Goal: Task Accomplishment & Management: Manage account settings

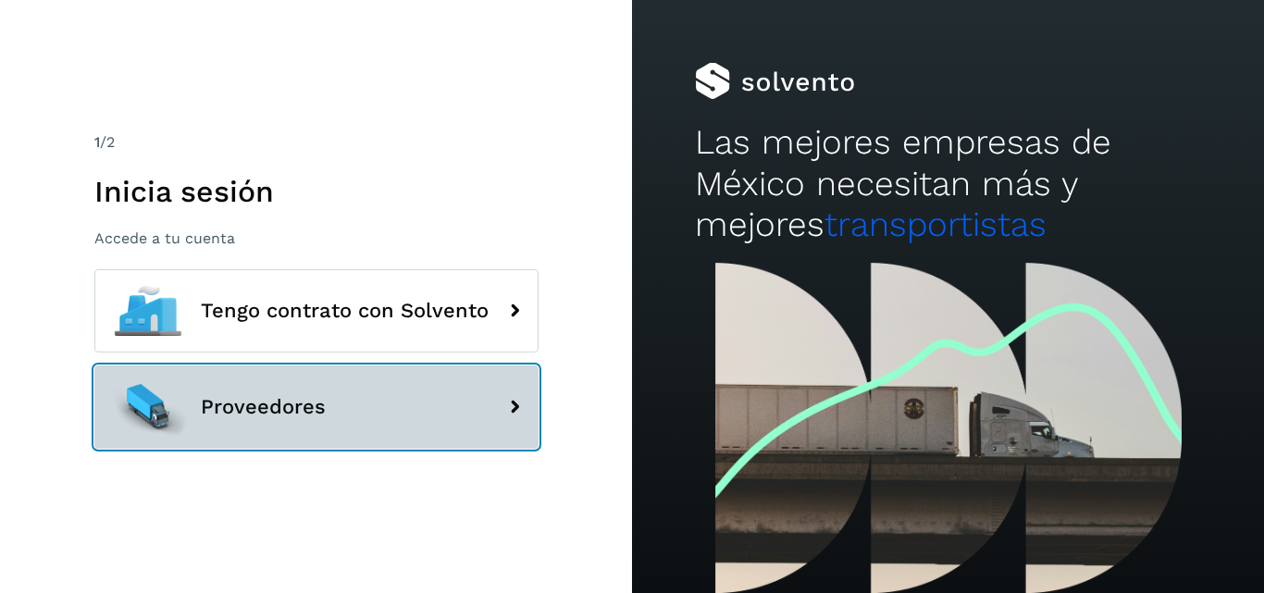
click at [433, 404] on button "Proveedores" at bounding box center [316, 406] width 444 height 83
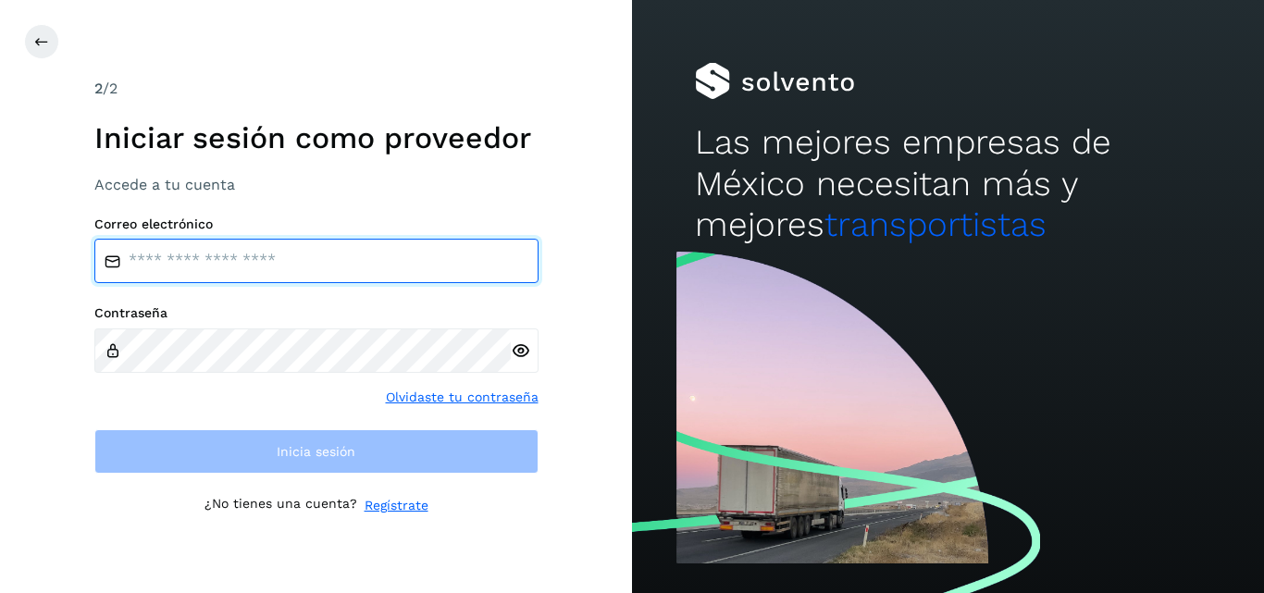
click at [373, 267] on input "email" at bounding box center [316, 261] width 444 height 44
type input "**********"
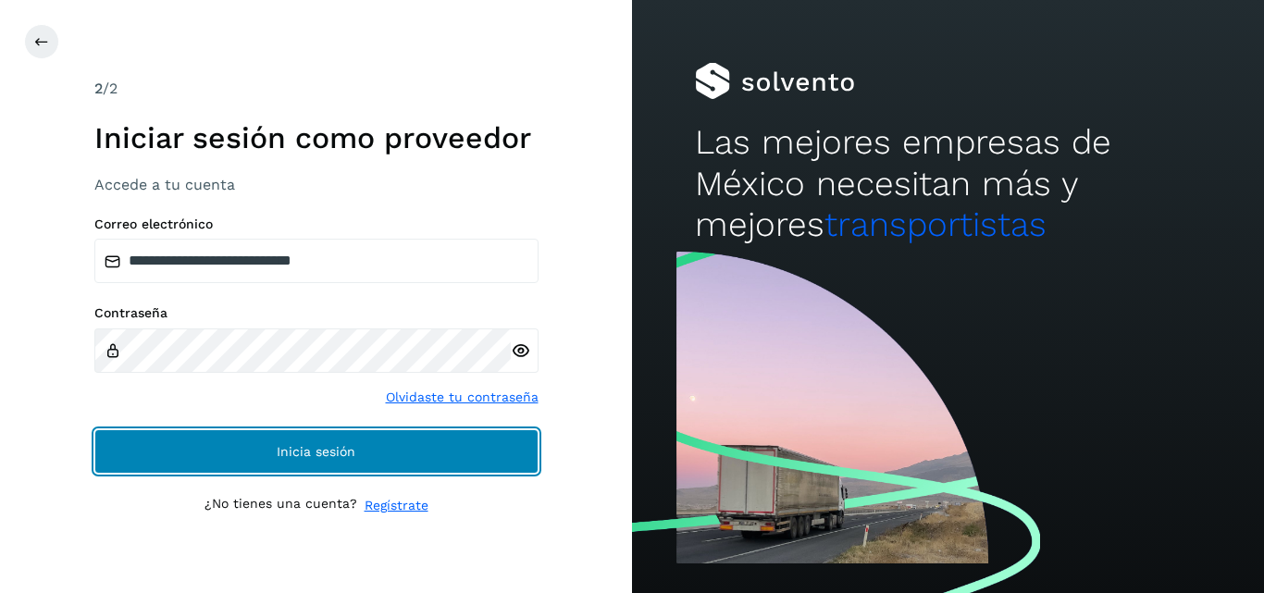
click at [187, 453] on button "Inicia sesión" at bounding box center [316, 451] width 444 height 44
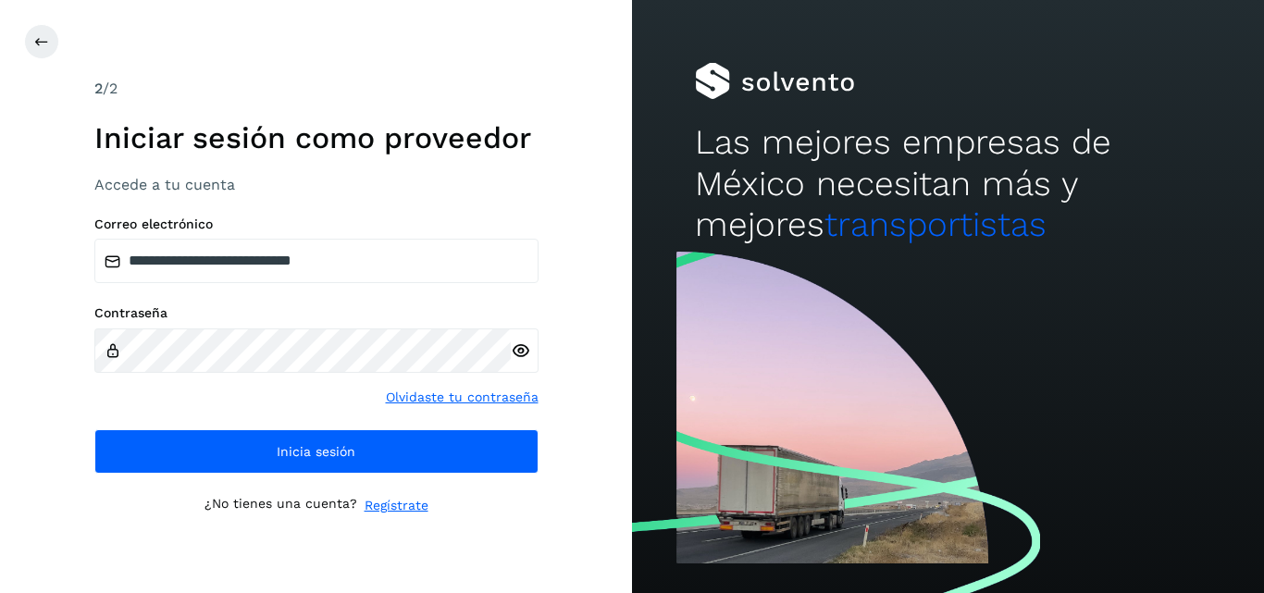
click at [518, 350] on icon at bounding box center [520, 350] width 19 height 19
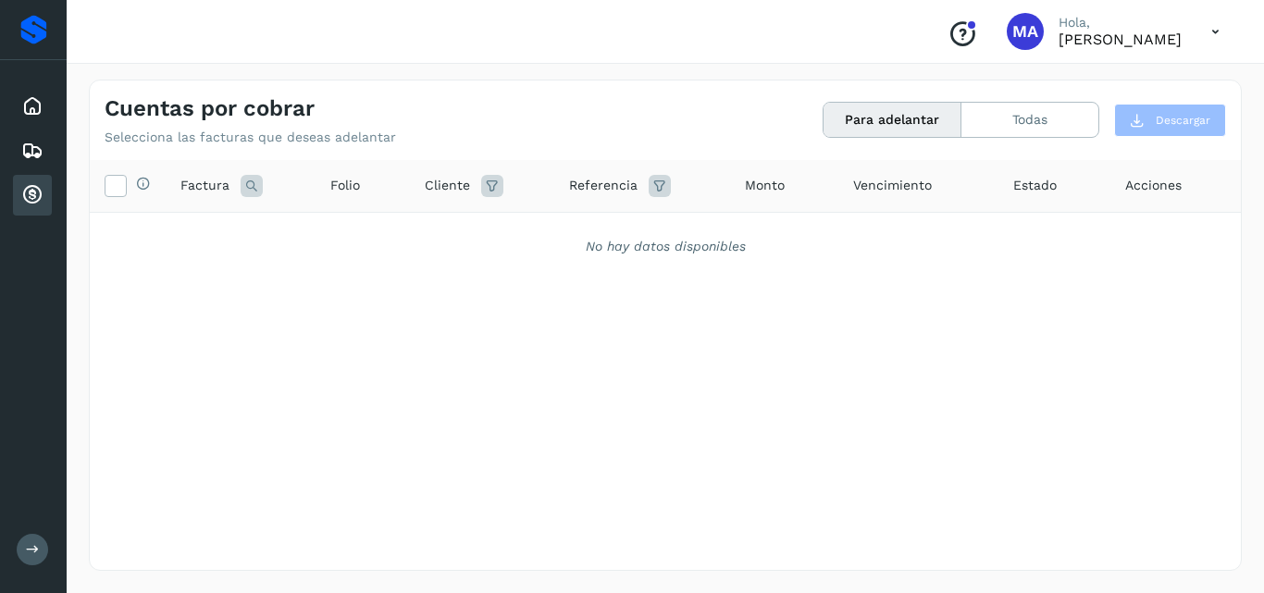
click at [29, 549] on icon at bounding box center [33, 549] width 14 height 14
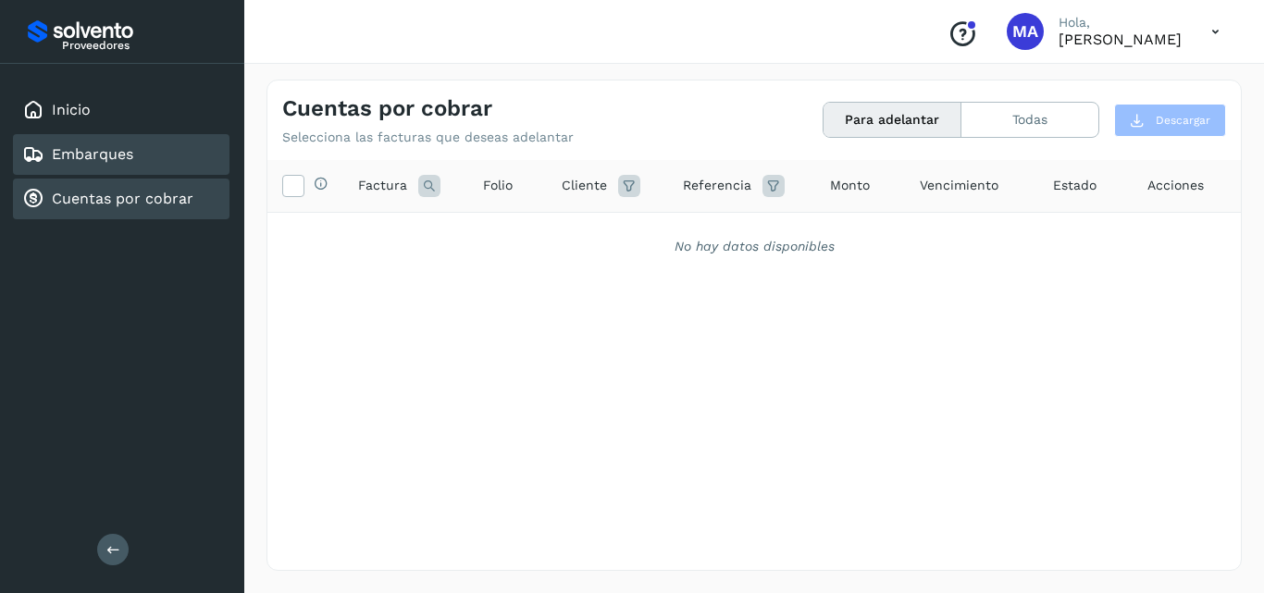
click at [95, 144] on div "Embarques" at bounding box center [77, 154] width 111 height 22
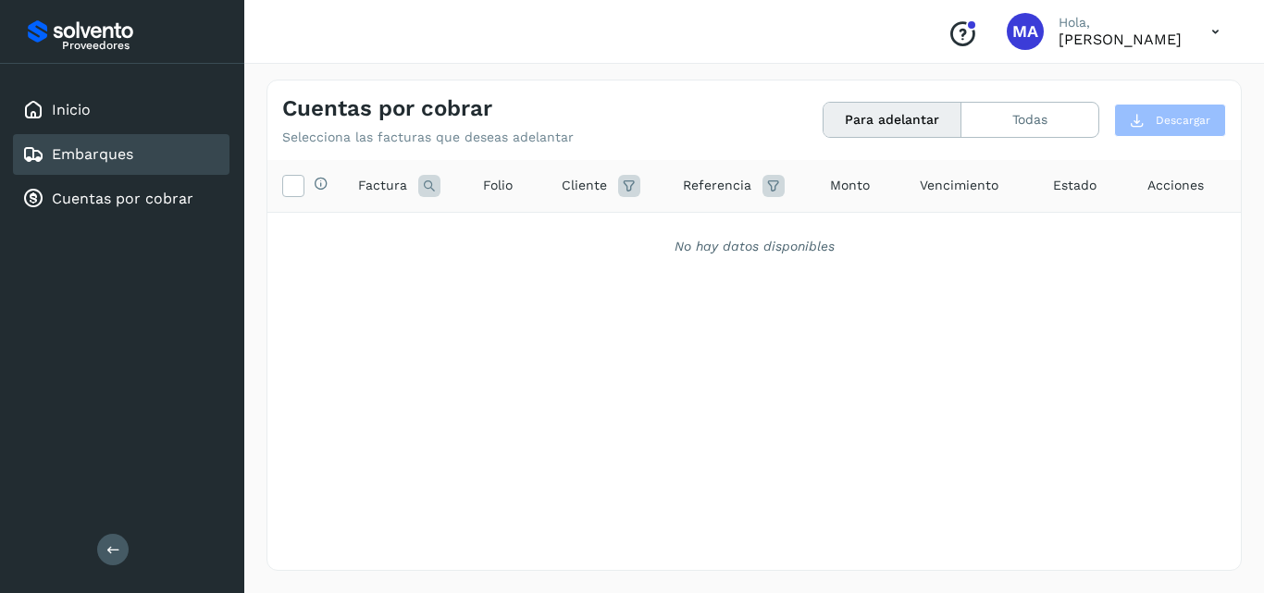
click at [95, 154] on link "Embarques" at bounding box center [92, 154] width 81 height 18
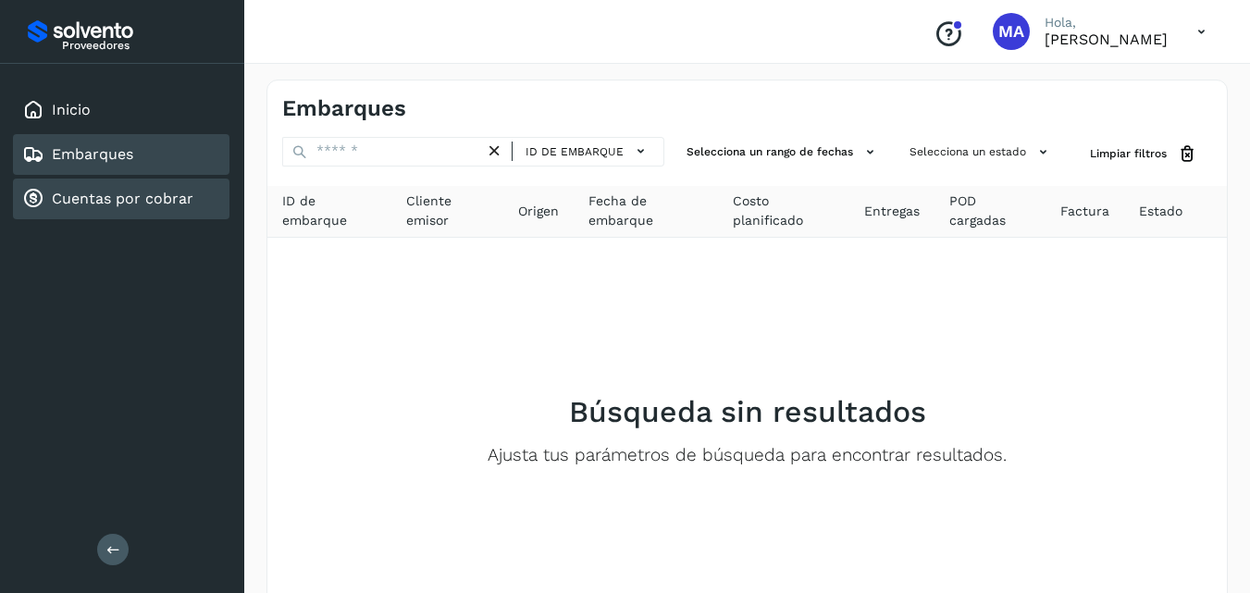
click at [126, 198] on link "Cuentas por cobrar" at bounding box center [123, 199] width 142 height 18
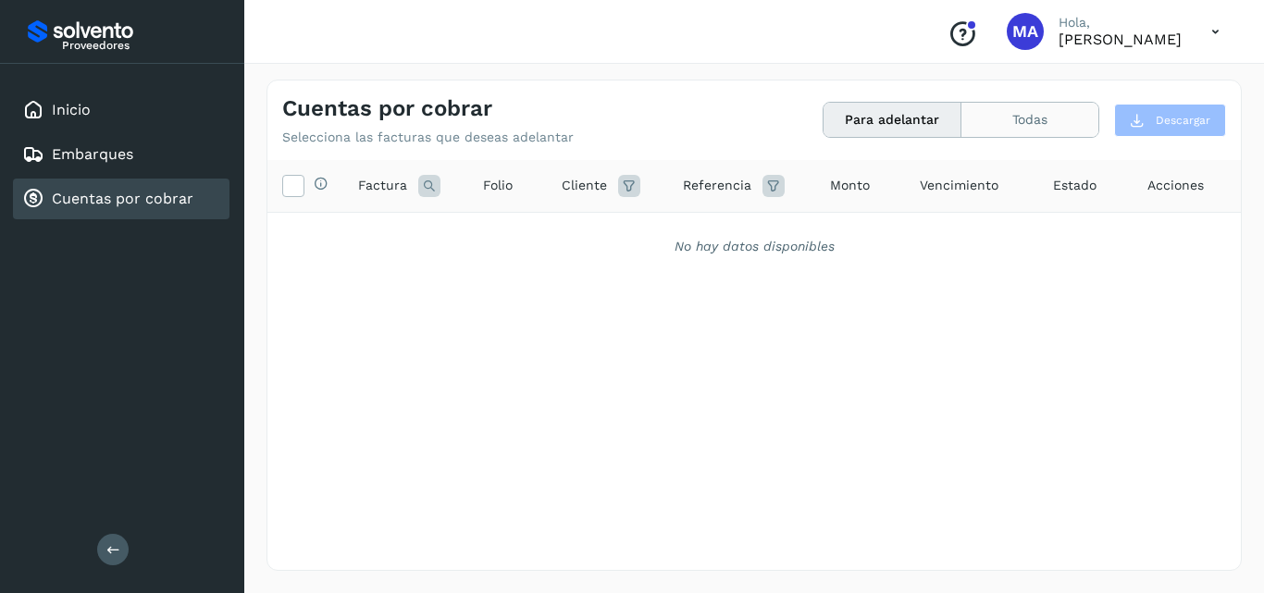
click at [1059, 128] on button "Todas" at bounding box center [1029, 120] width 137 height 34
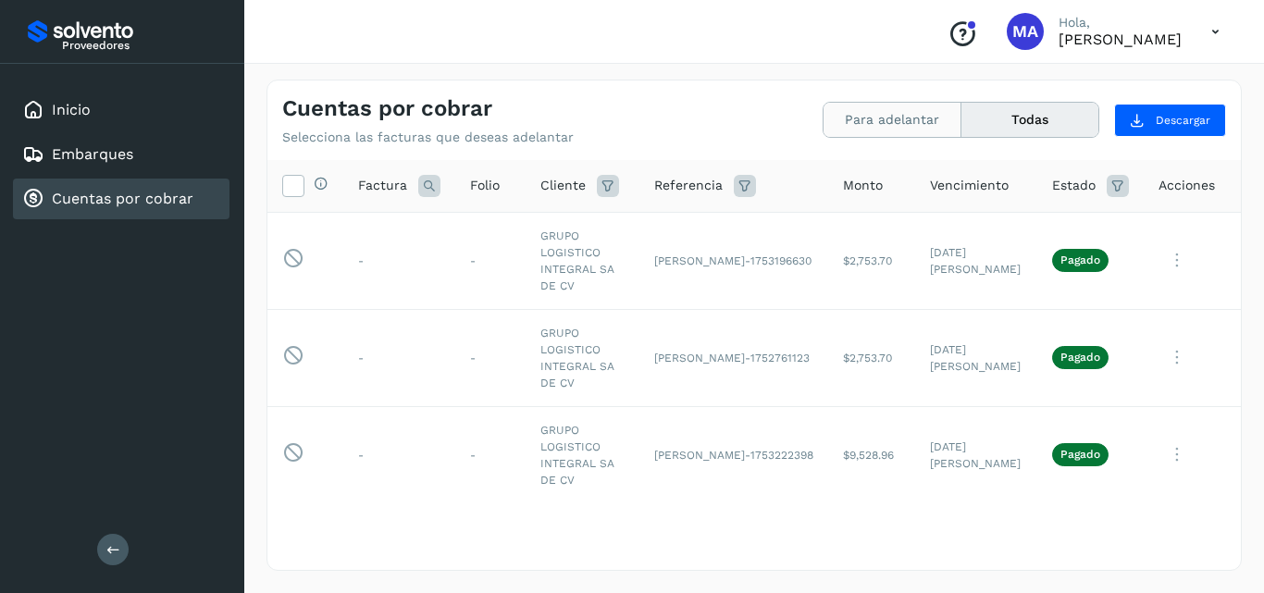
click at [909, 121] on button "Para adelantar" at bounding box center [892, 120] width 138 height 34
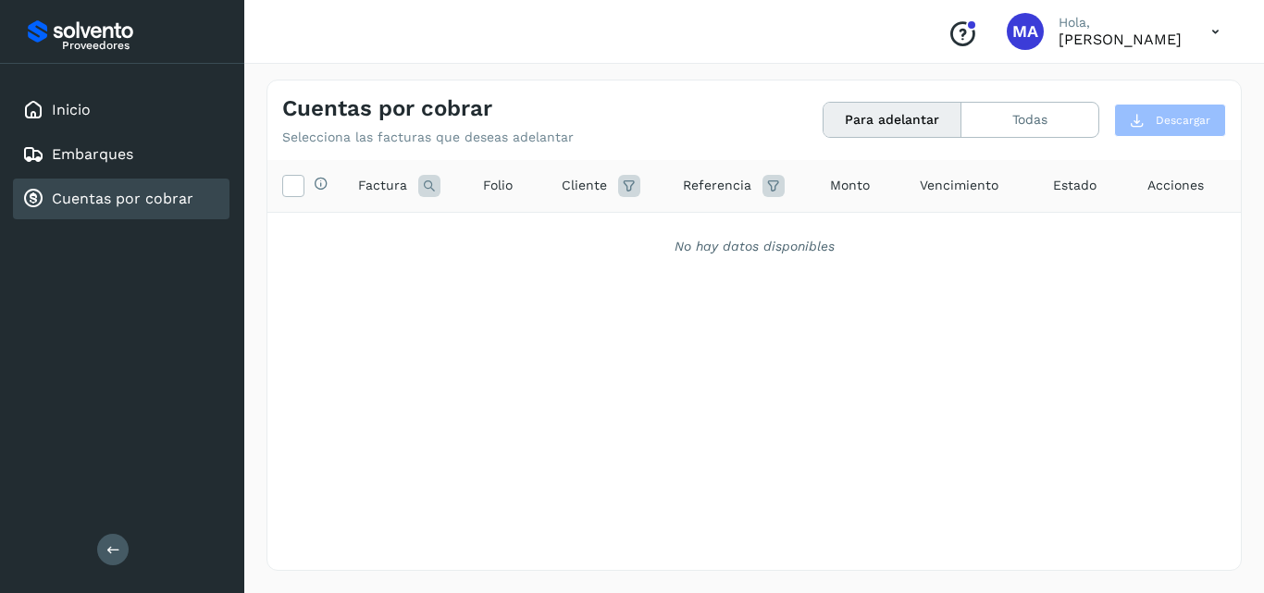
click at [1012, 31] on span "MA" at bounding box center [1025, 31] width 26 height 0
click at [1214, 27] on icon at bounding box center [1215, 32] width 38 height 38
click at [1130, 89] on div "Cerrar sesión" at bounding box center [1123, 83] width 220 height 35
